Goal: Consume media (video, audio): Consume media (video, audio)

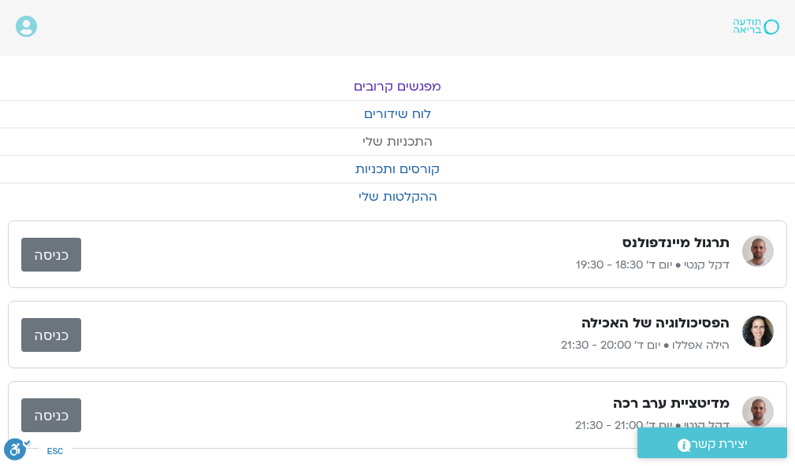
click at [392, 138] on link "התכניות שלי" at bounding box center [397, 141] width 795 height 27
click at [388, 194] on link "ההקלטות שלי" at bounding box center [397, 197] width 795 height 27
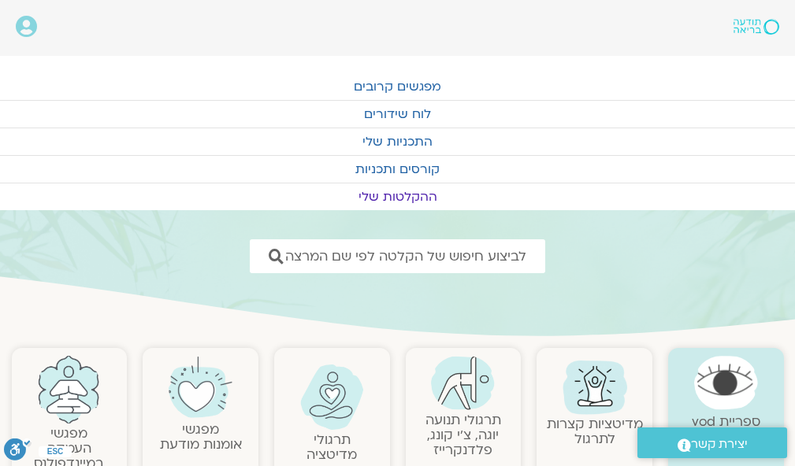
scroll to position [32, 0]
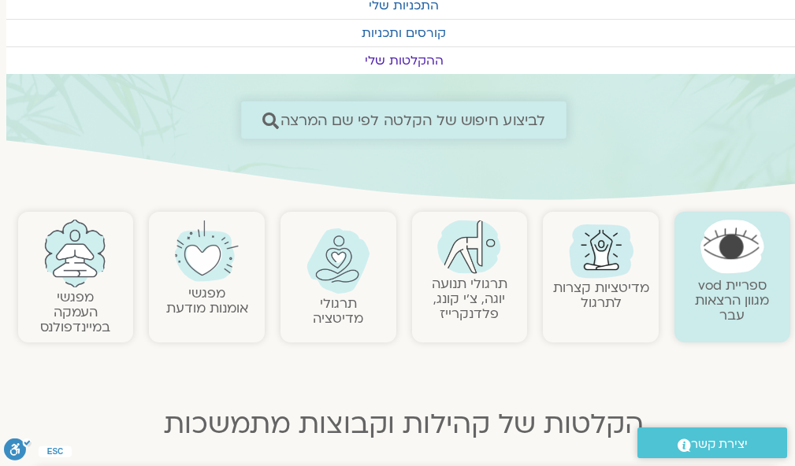
click at [512, 117] on span "לביצוע חיפוש של הקלטה לפי שם המרצה" at bounding box center [414, 120] width 266 height 17
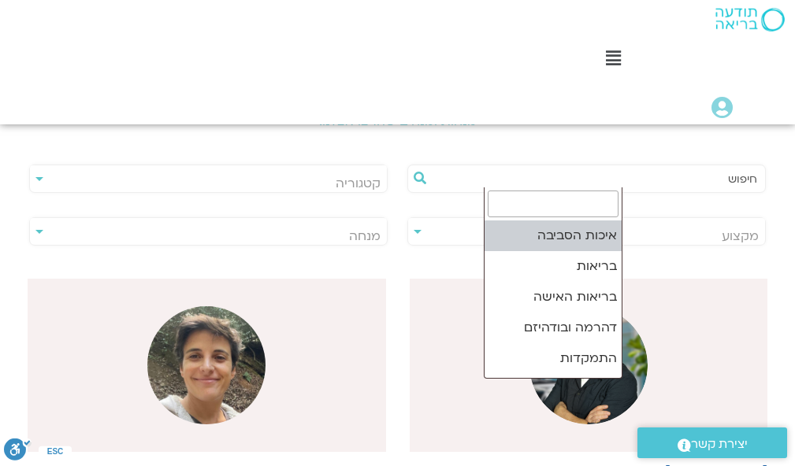
click at [387, 176] on span "קטגוריה" at bounding box center [208, 183] width 357 height 36
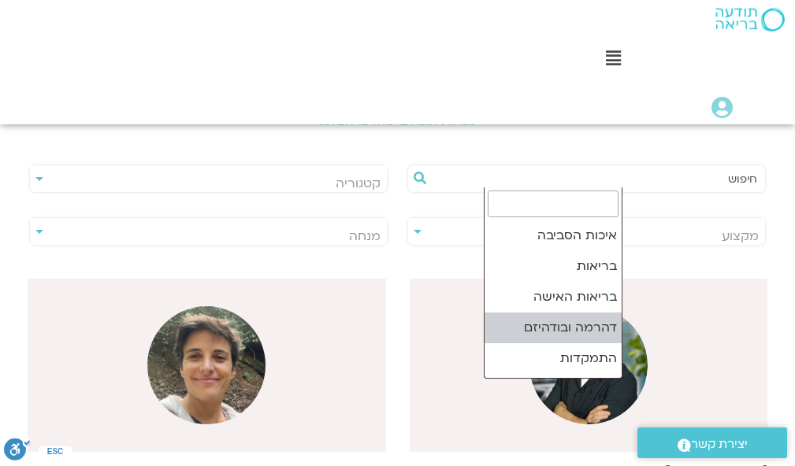
select select "***"
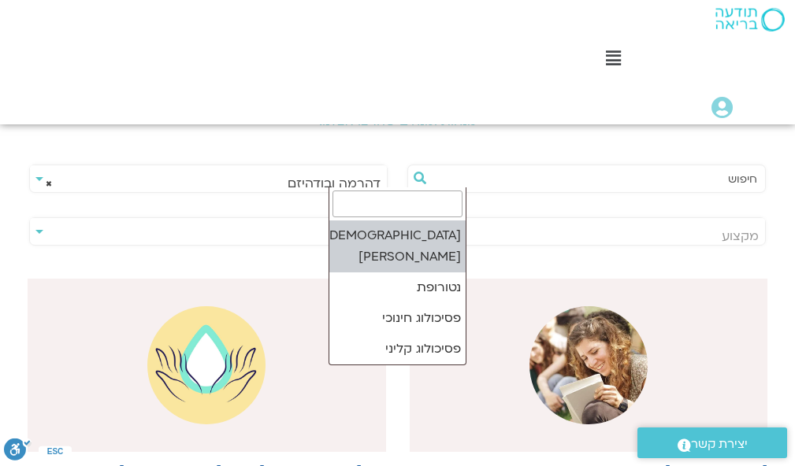
click at [408, 218] on span "מקצוע" at bounding box center [586, 236] width 357 height 36
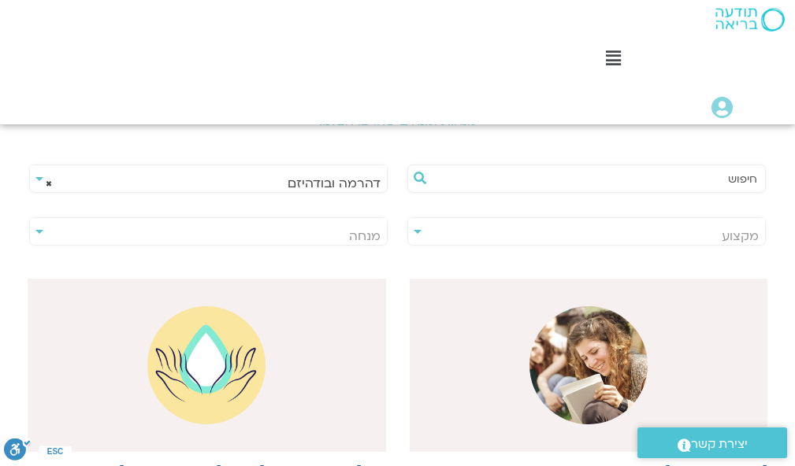
click at [180, 218] on span "מנחה" at bounding box center [208, 236] width 357 height 36
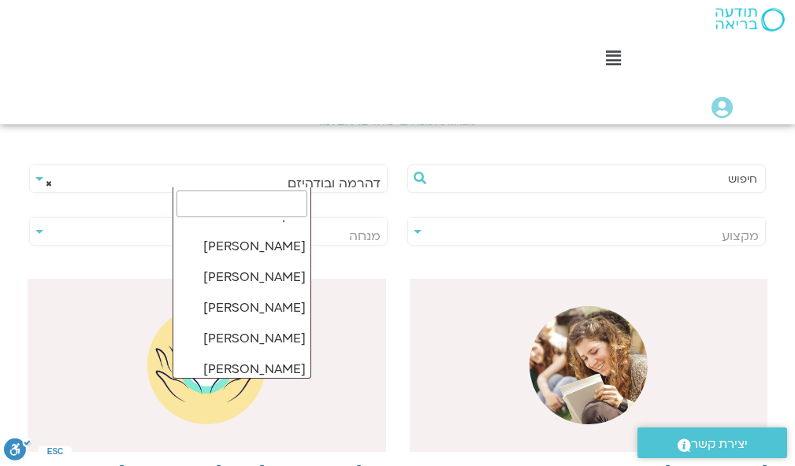
scroll to position [1009, 0]
drag, startPoint x: 179, startPoint y: 373, endPoint x: 458, endPoint y: 133, distance: 367.7
click at [458, 133] on div "מנחות ומנחים שהרצו אצלנו:" at bounding box center [397, 110] width 779 height 70
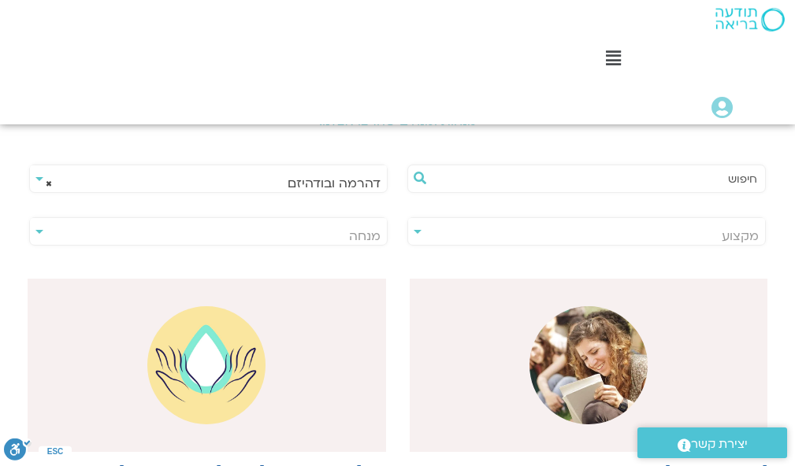
click at [177, 218] on span "מנחה" at bounding box center [208, 236] width 357 height 36
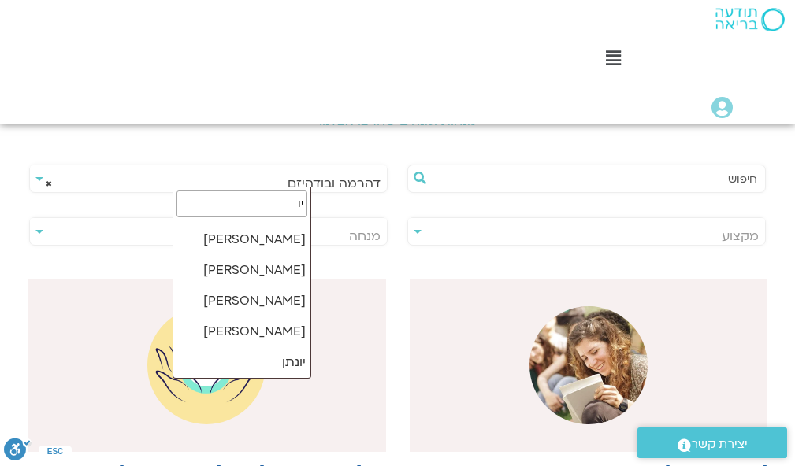
scroll to position [0, 0]
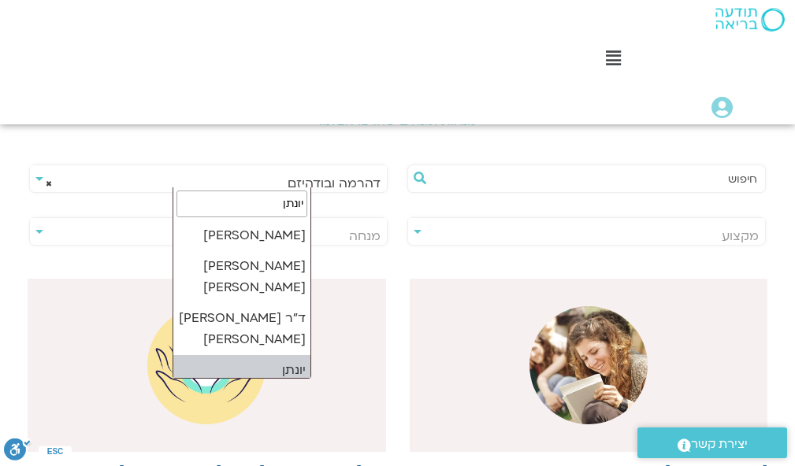
type input "יונתן"
select select "****"
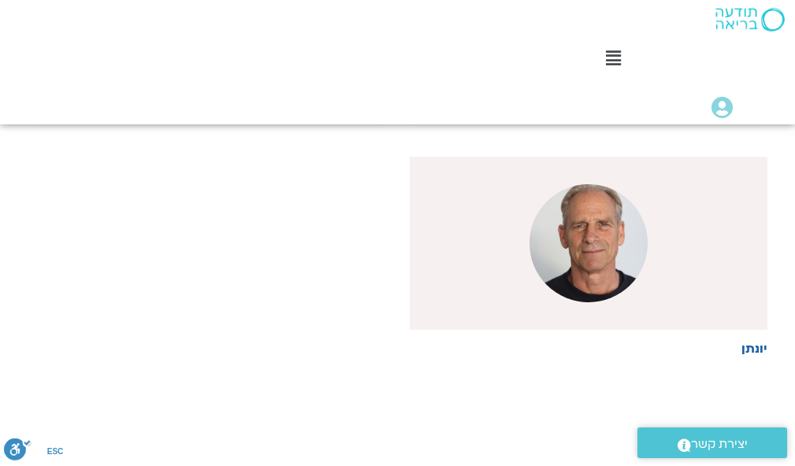
scroll to position [440, 0]
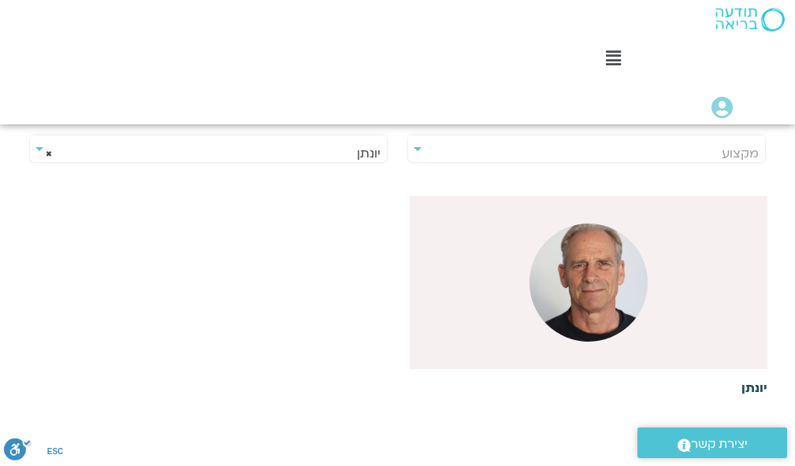
click at [648, 232] on img at bounding box center [589, 283] width 118 height 118
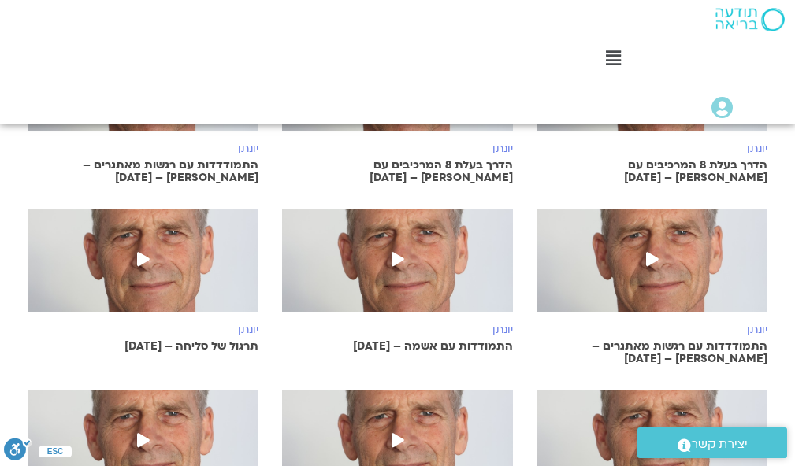
scroll to position [867, 0]
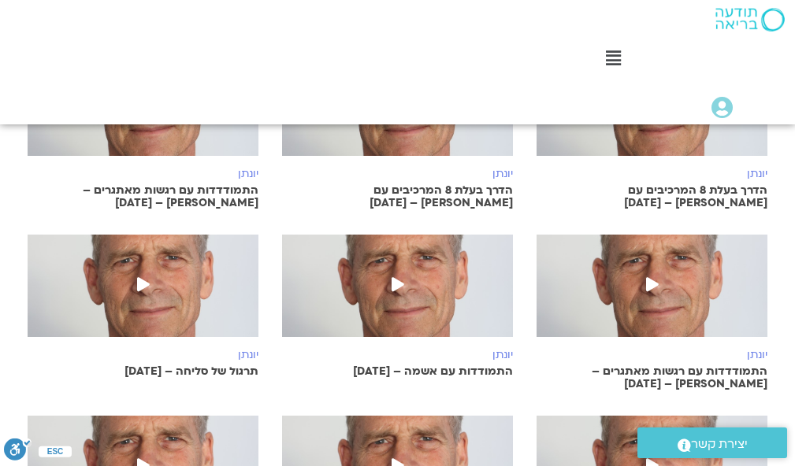
click at [392, 459] on icon at bounding box center [398, 466] width 13 height 14
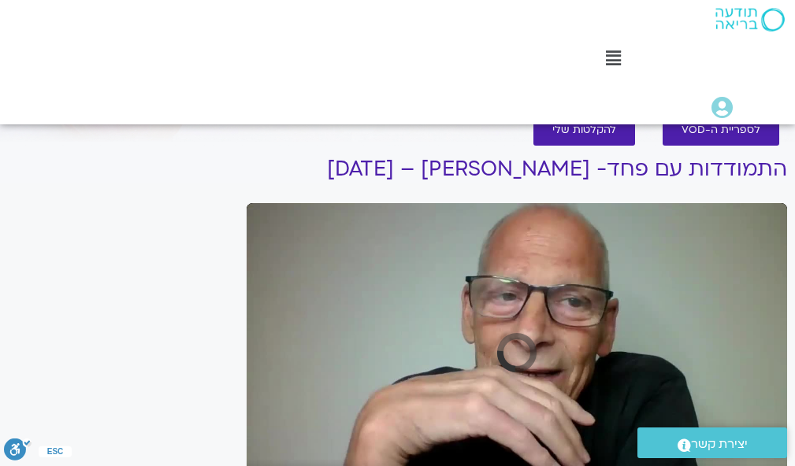
scroll to position [163, 0]
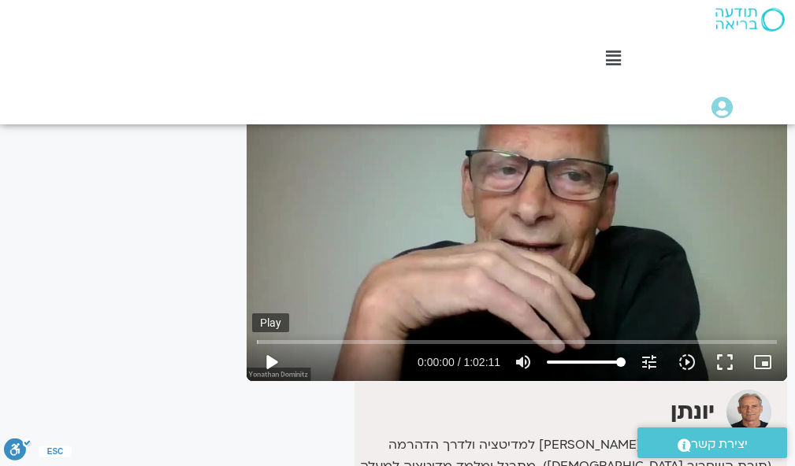
click at [271, 357] on button "play_arrow" at bounding box center [271, 363] width 38 height 38
type input "1.988585"
